Goal: Find specific page/section: Find specific page/section

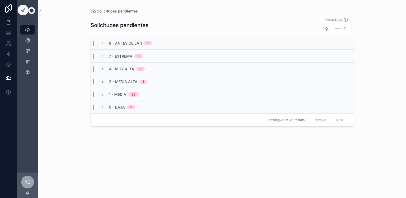
click at [114, 44] on span "8 - Antes de la 1" at bounding box center [125, 43] width 33 height 5
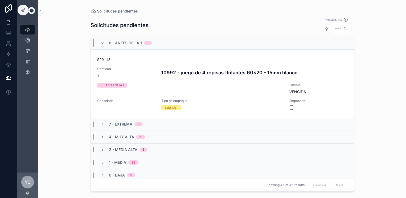
click at [115, 125] on span "7 - Extrema" at bounding box center [120, 124] width 23 height 5
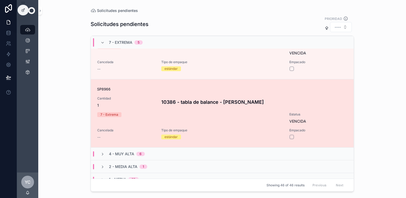
scroll to position [343, 0]
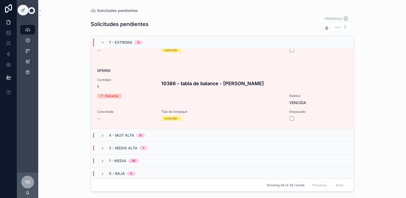
click at [124, 136] on span "4 - Muy Alta" at bounding box center [121, 135] width 25 height 5
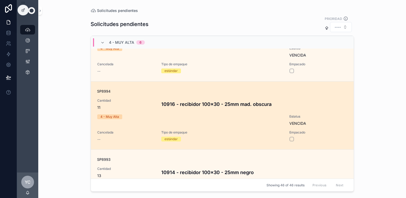
scroll to position [742, 0]
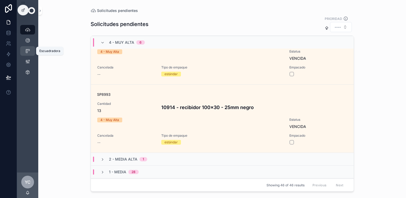
click at [29, 52] on icon "scrollable content" at bounding box center [27, 50] width 5 height 5
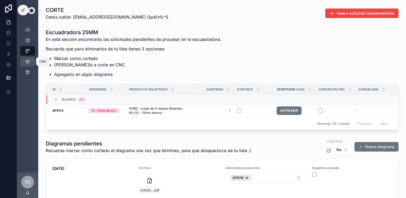
click at [30, 64] on icon "scrollable content" at bounding box center [27, 61] width 5 height 5
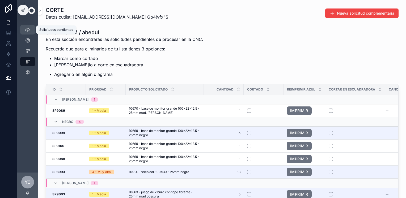
click at [24, 29] on div "Solicitudes pendientes 46" at bounding box center [27, 30] width 9 height 9
